Goal: Task Accomplishment & Management: Complete application form

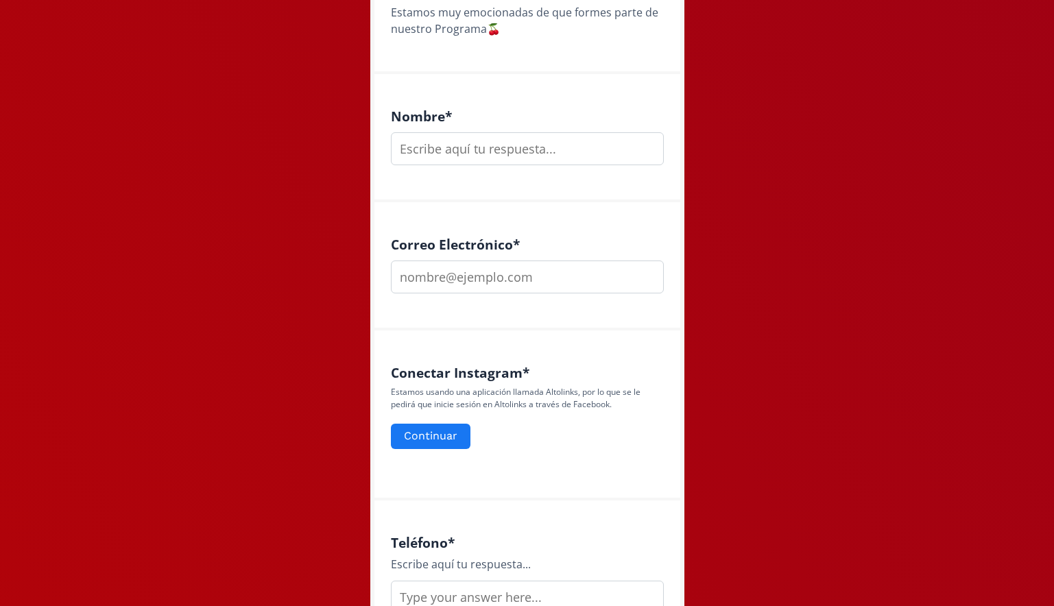
scroll to position [342, 0]
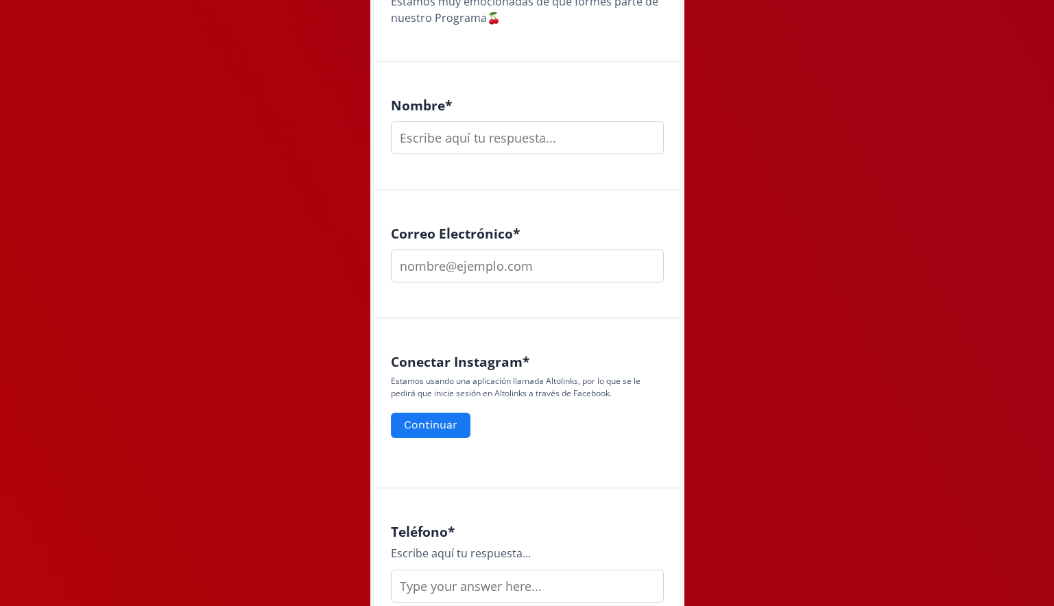
click at [558, 120] on div "Nombre *" at bounding box center [527, 125] width 273 height 57
click at [556, 137] on input "text" at bounding box center [527, 137] width 273 height 33
type input "[PERSON_NAME]"
click at [501, 267] on input "email" at bounding box center [527, 266] width 273 height 33
type input "[PERSON_NAME][EMAIL_ADDRESS][PERSON_NAME][DOMAIN_NAME]"
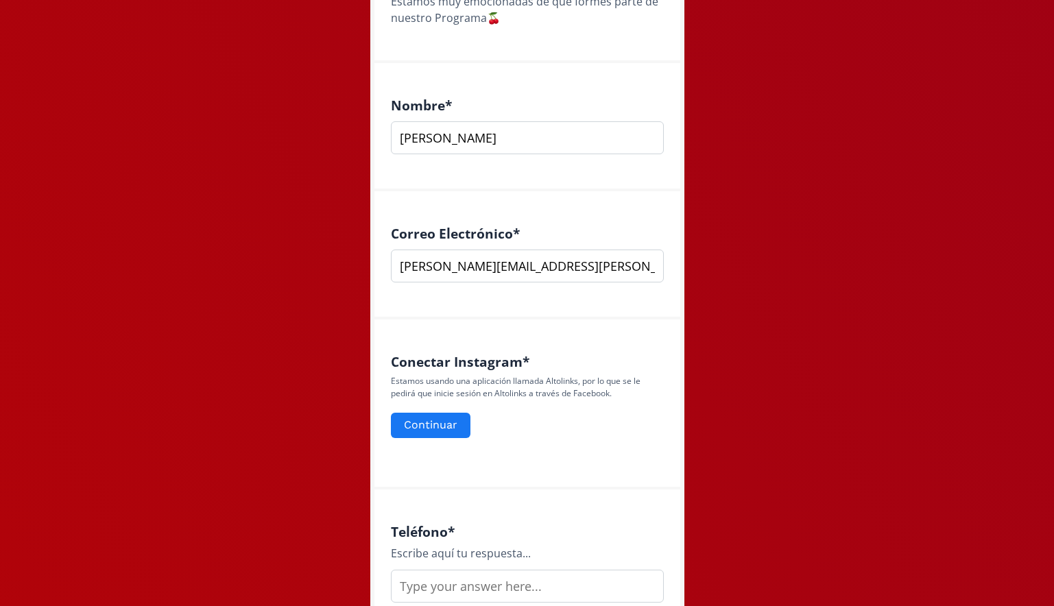
type input "4777860671"
type input "@monimaartinez"
type input "Lifestyle, fitness"
type input "No"
type input "Leon [GEOGRAPHIC_DATA]"
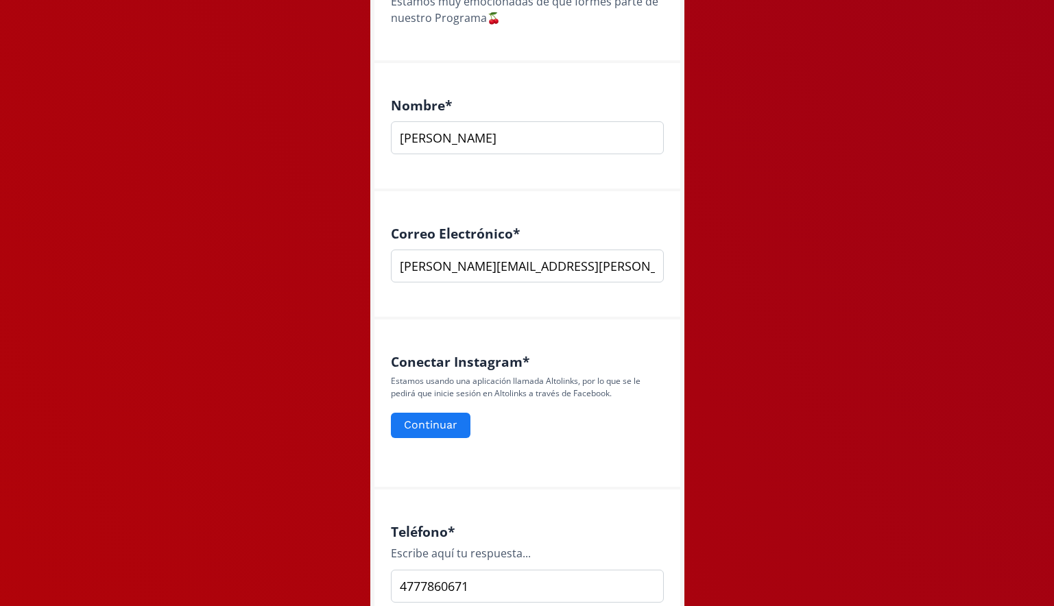
type input "04/0571999"
type input "Ibero Leon"
type input "Diseñadora de Producto"
type input "Si"
type input "M"
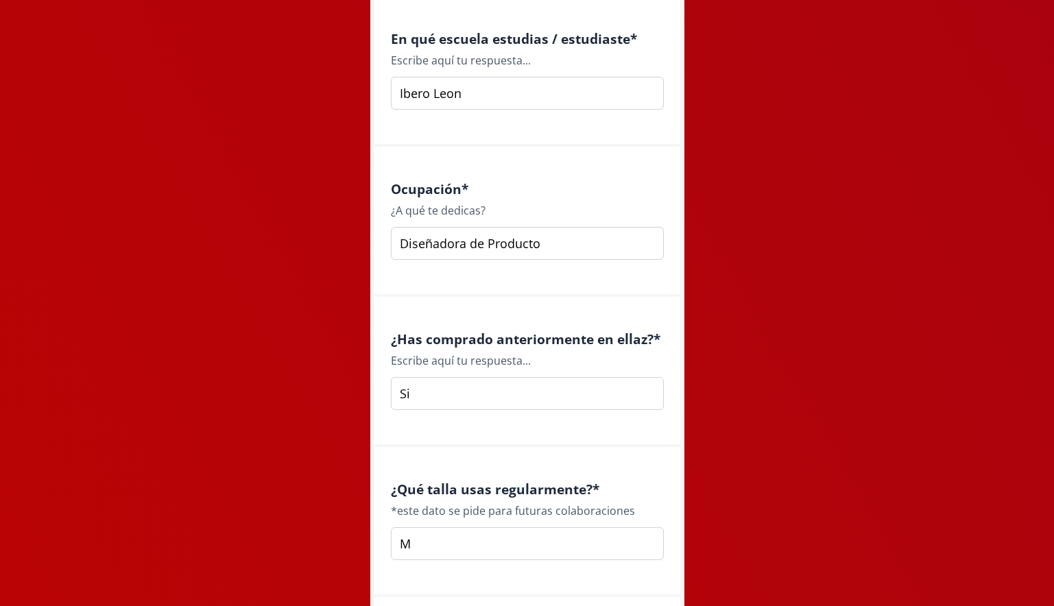
scroll to position [1897, 0]
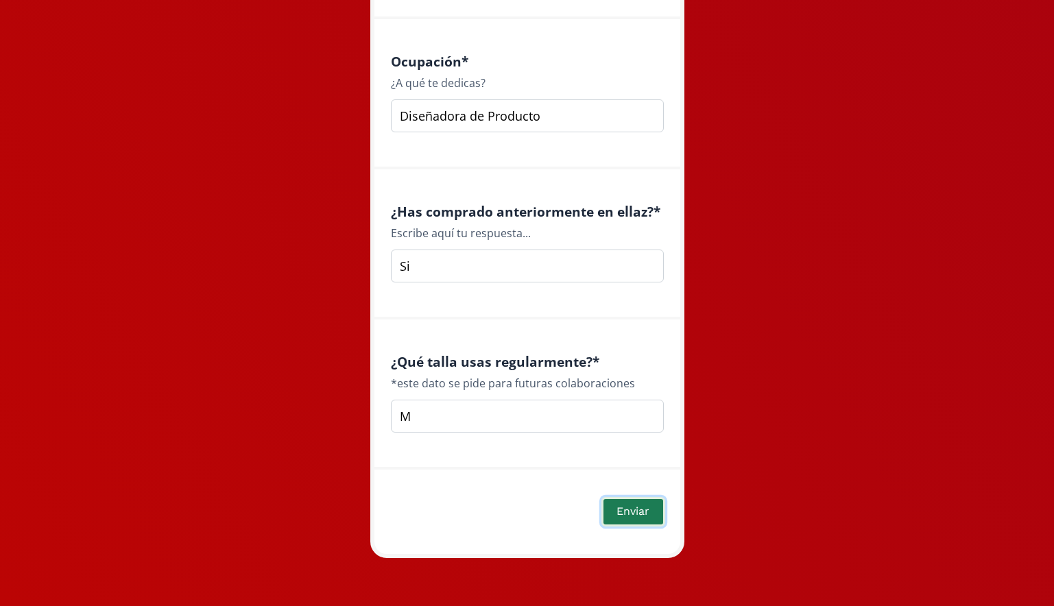
click at [649, 503] on button "Enviar" at bounding box center [633, 511] width 63 height 29
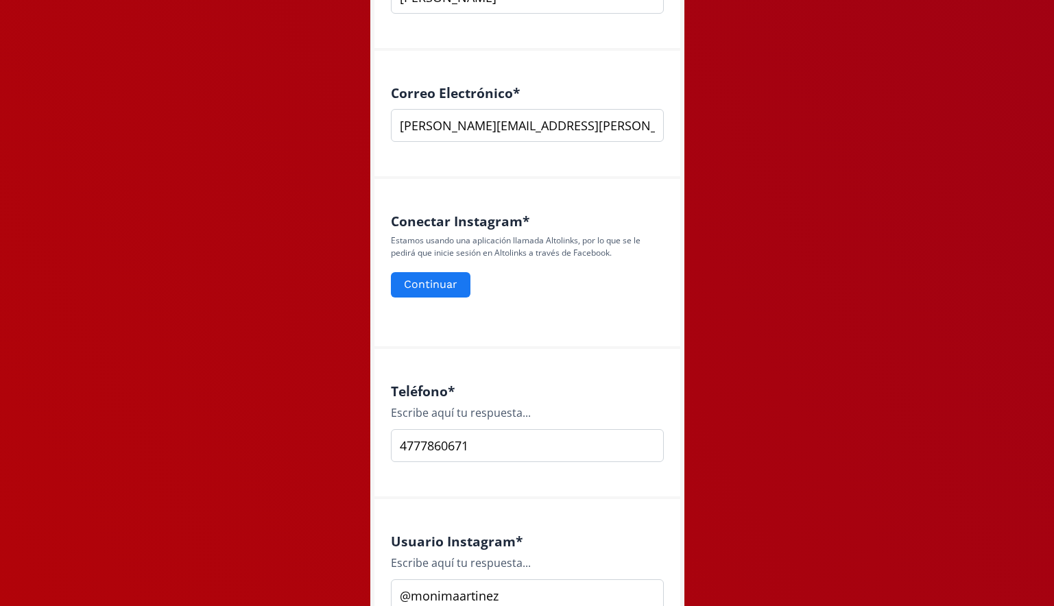
scroll to position [482, 0]
click at [439, 289] on button "Continuar" at bounding box center [431, 286] width 84 height 29
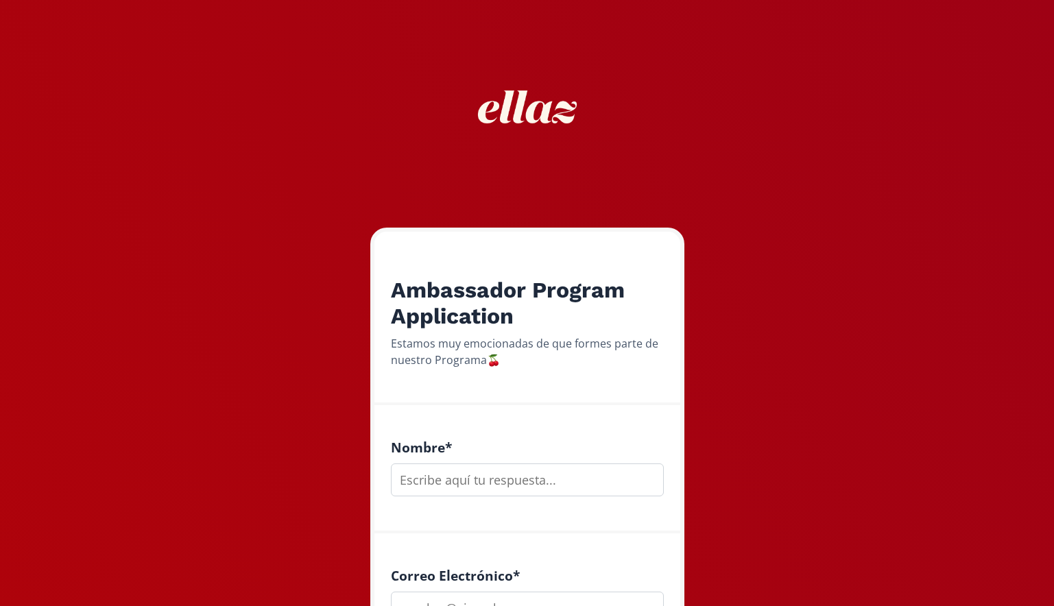
click at [520, 477] on input "text" at bounding box center [527, 480] width 273 height 33
type input "m"
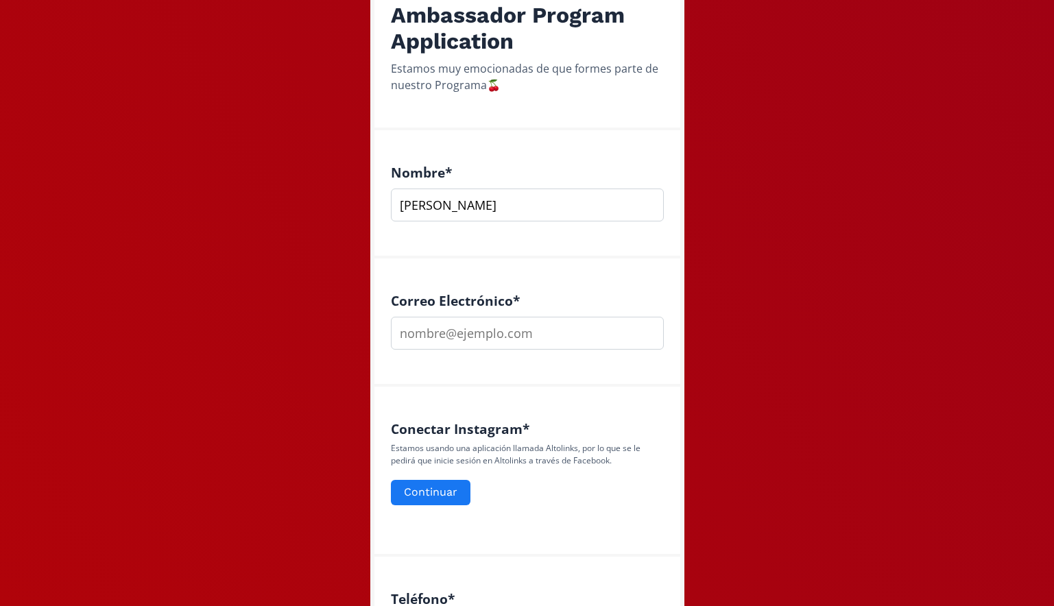
scroll to position [276, 0]
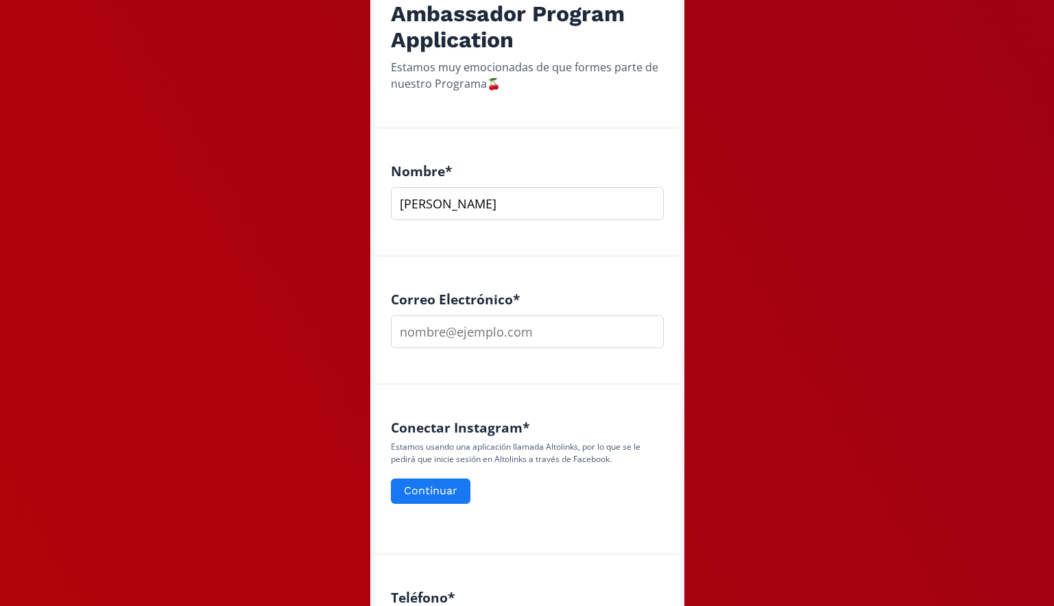
type input "[PERSON_NAME]"
click at [526, 336] on input "email" at bounding box center [527, 332] width 273 height 33
type input "[PERSON_NAME][EMAIL_ADDRESS][PERSON_NAME][DOMAIN_NAME]"
type input "4777860671"
type input "@monimaartinez"
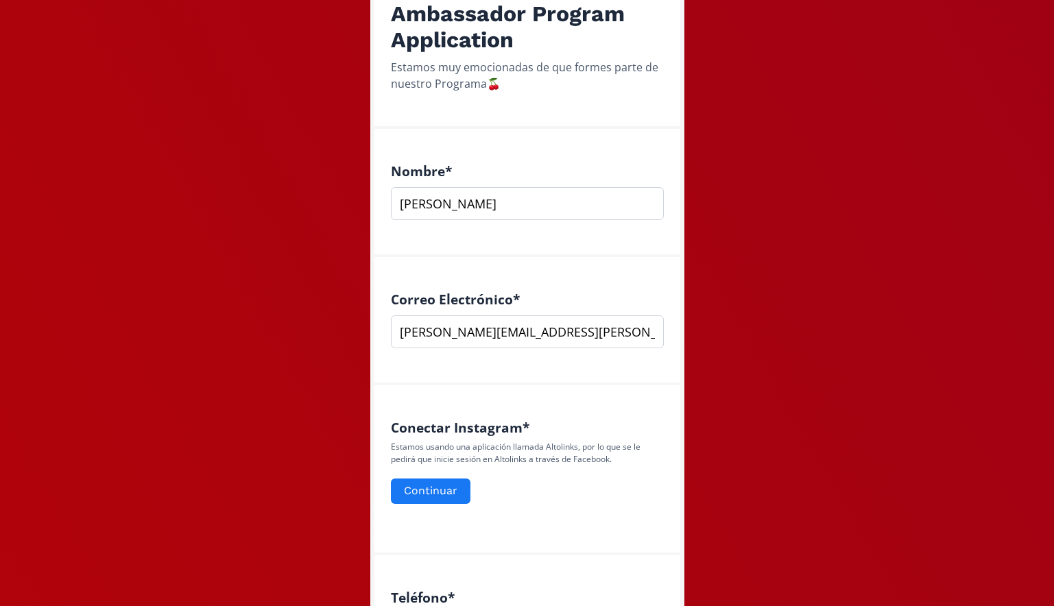
type input "Lifestyle, fitness"
type input "No"
type input "Leon [GEOGRAPHIC_DATA]"
type input "04/0571999"
type input "Ibero Leon"
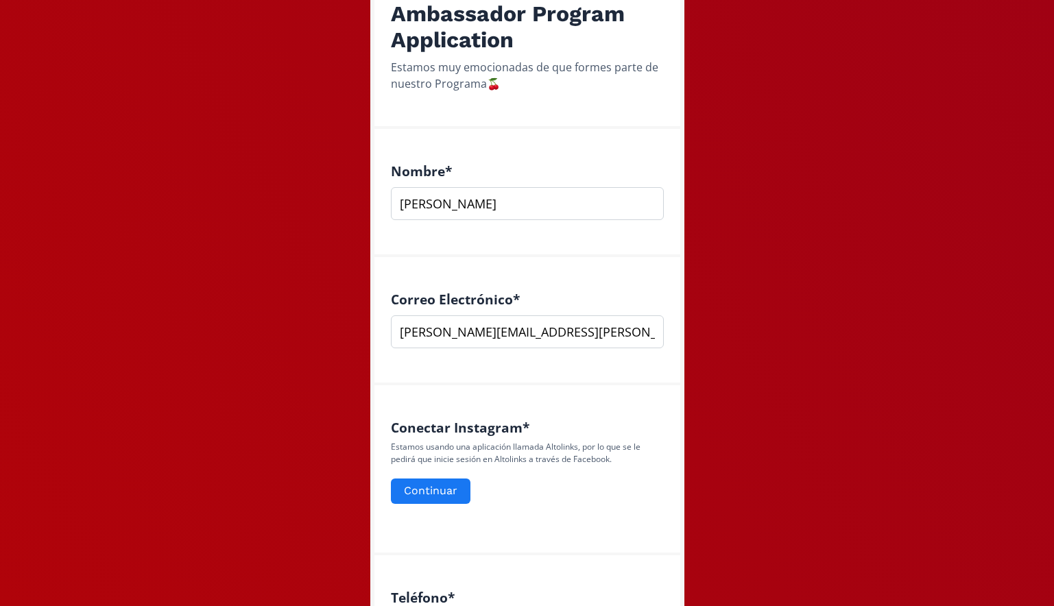
type input "Diseñadora de Producto"
type input "Si"
type input "M"
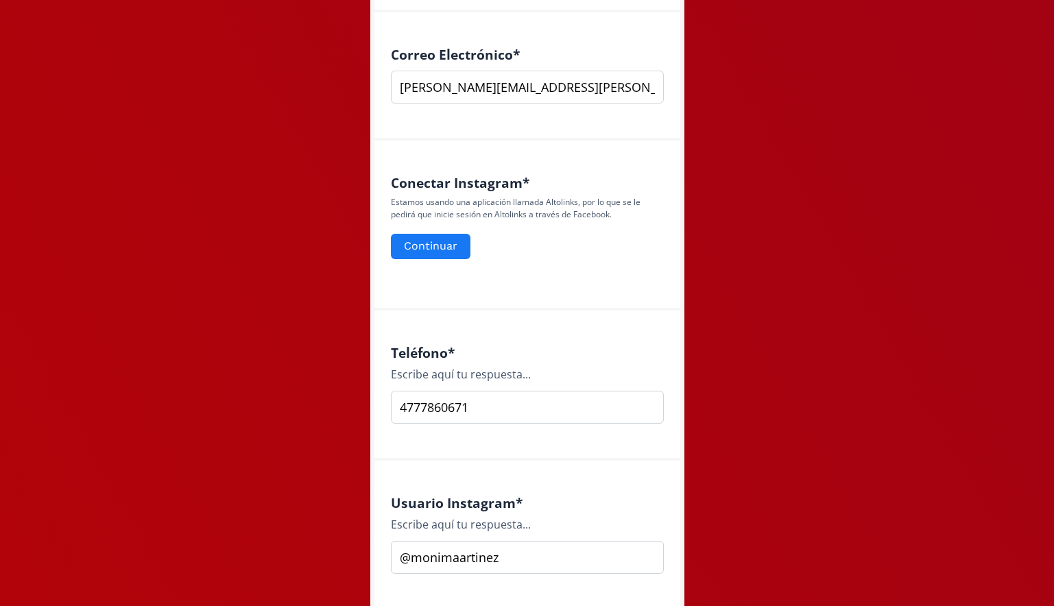
scroll to position [521, 0]
click at [419, 246] on button "Continuar" at bounding box center [431, 247] width 84 height 29
